Goal: Check status: Check status

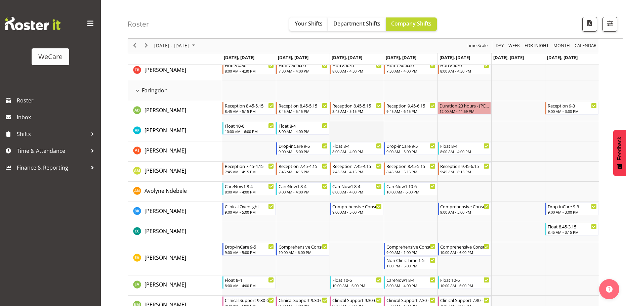
scroll to position [202, 0]
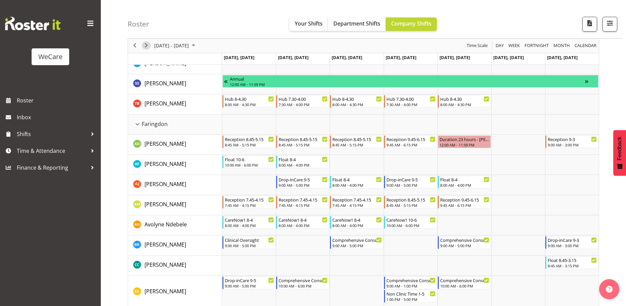
click at [150, 44] on span "Next" at bounding box center [146, 46] width 8 height 8
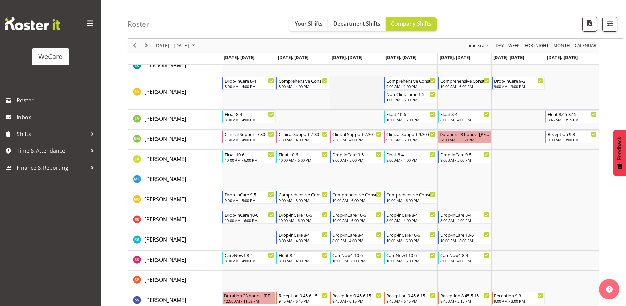
scroll to position [403, 0]
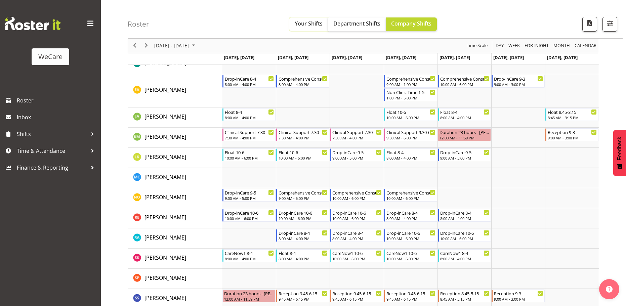
click at [305, 27] on span "Your Shifts" at bounding box center [309, 23] width 28 height 7
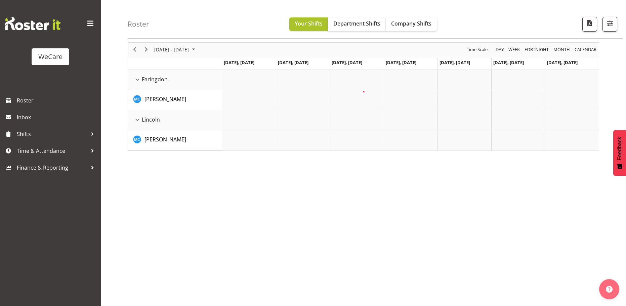
scroll to position [25, 0]
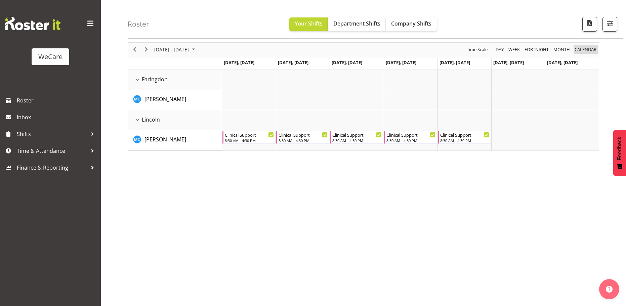
click at [585, 51] on span "calendar" at bounding box center [585, 49] width 23 height 8
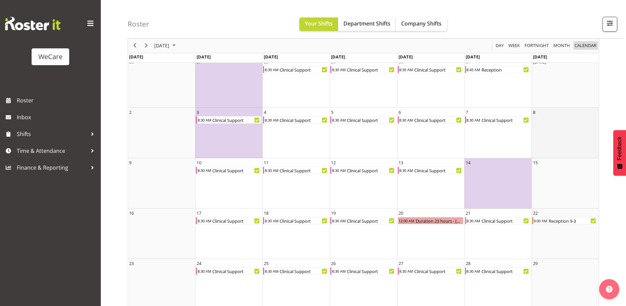
scroll to position [25, 0]
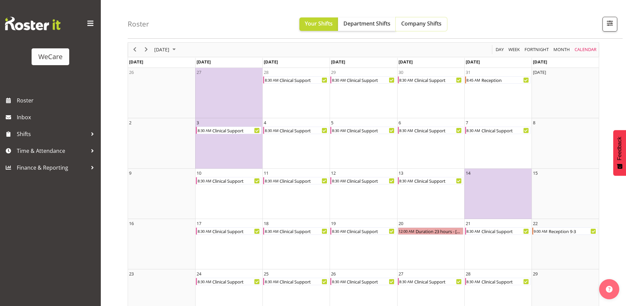
click at [420, 27] on span "Company Shifts" at bounding box center [421, 23] width 40 height 7
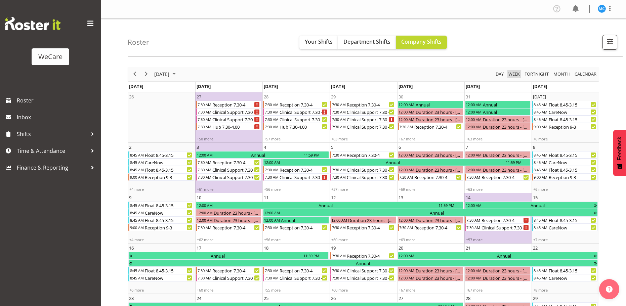
click at [514, 73] on span "Week" at bounding box center [514, 74] width 13 height 8
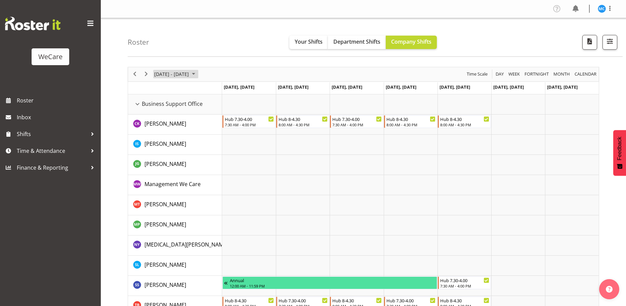
click at [190, 74] on span "[DATE] - [DATE]" at bounding box center [172, 74] width 36 height 8
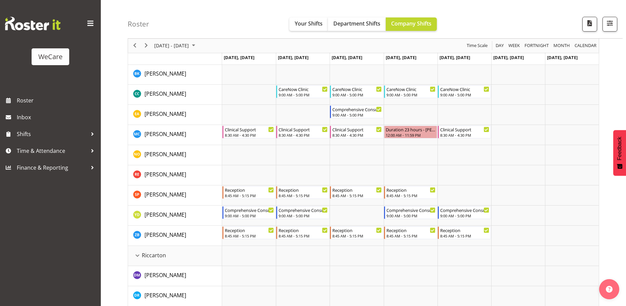
scroll to position [1143, 0]
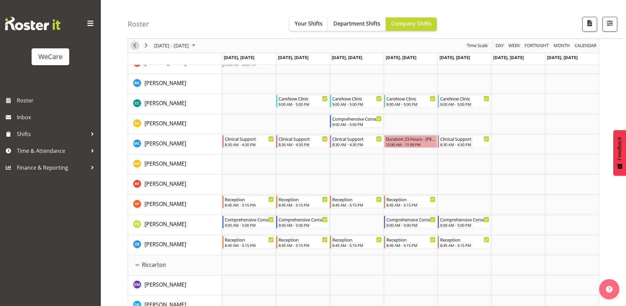
click at [136, 45] on span "Previous" at bounding box center [135, 46] width 8 height 8
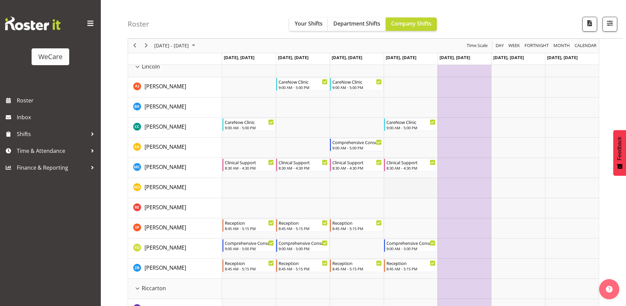
scroll to position [1109, 0]
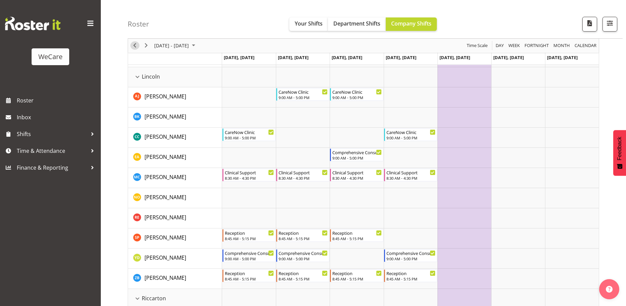
click at [137, 48] on span "Previous" at bounding box center [135, 46] width 8 height 8
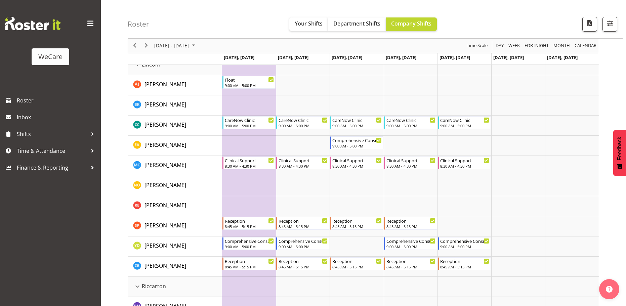
scroll to position [1143, 0]
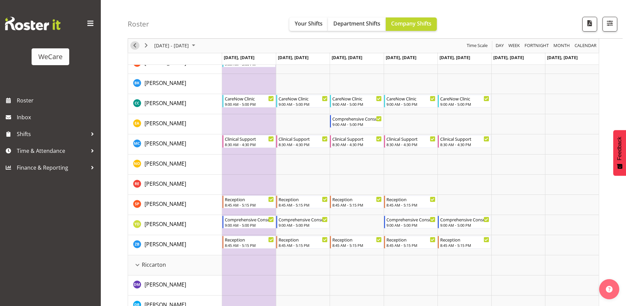
click at [137, 48] on span "Previous" at bounding box center [135, 46] width 8 height 8
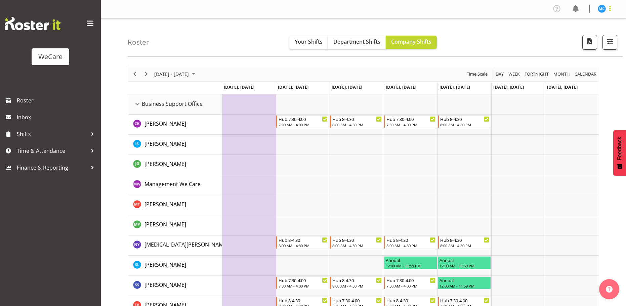
click at [611, 7] on span at bounding box center [610, 8] width 8 height 8
click at [582, 34] on link "Log Out" at bounding box center [582, 35] width 65 height 12
